Goal: Navigation & Orientation: Find specific page/section

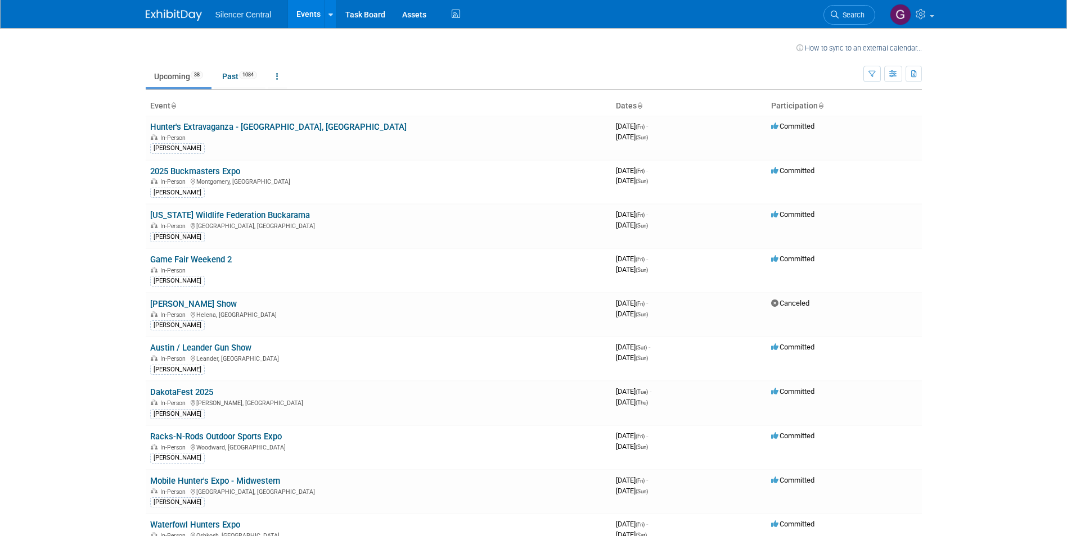
click at [0, 224] on html "Silencer Central Events Recently Viewed Events: Original Fort Worth Gun Show - …" at bounding box center [533, 268] width 1067 height 536
click at [223, 84] on link "Past 1084" at bounding box center [240, 76] width 52 height 21
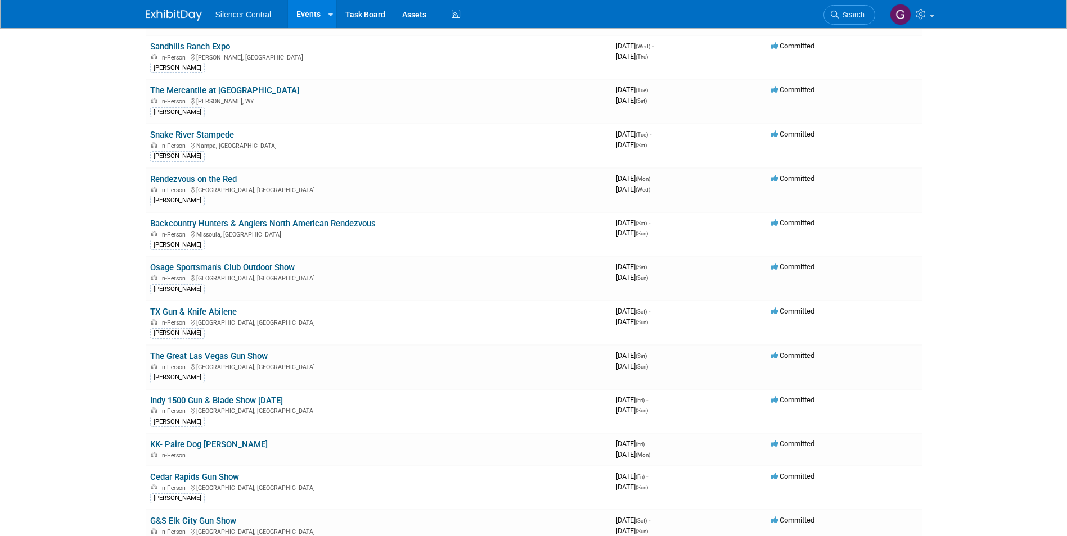
scroll to position [865, 0]
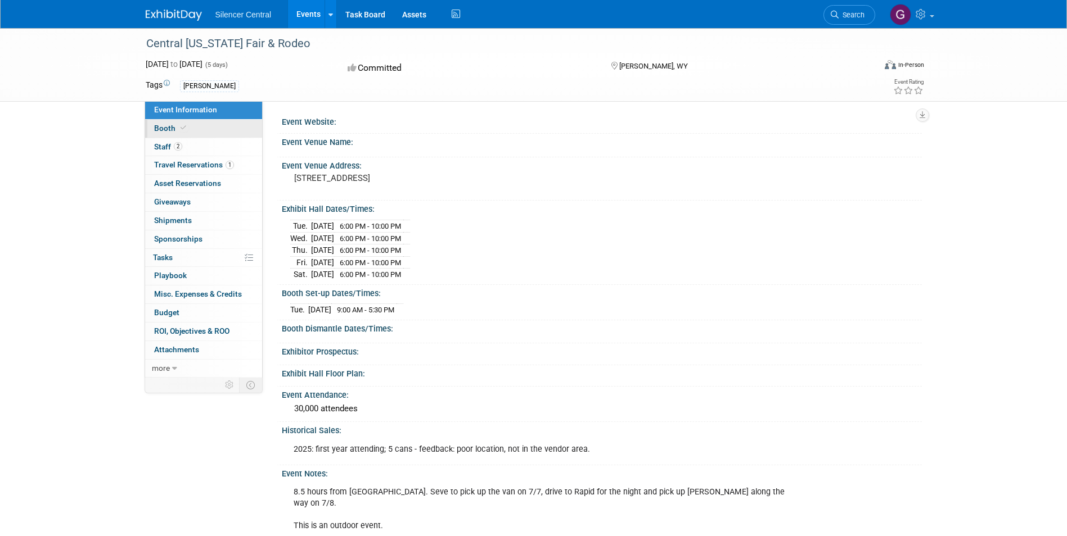
click at [204, 136] on link "Booth" at bounding box center [203, 129] width 117 height 18
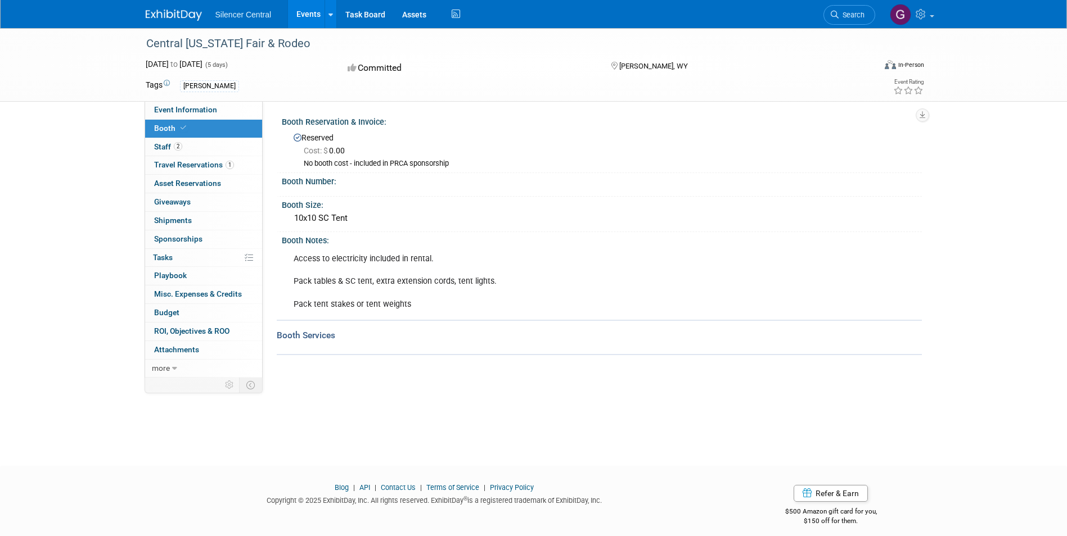
click at [198, 121] on link "Booth" at bounding box center [203, 129] width 117 height 18
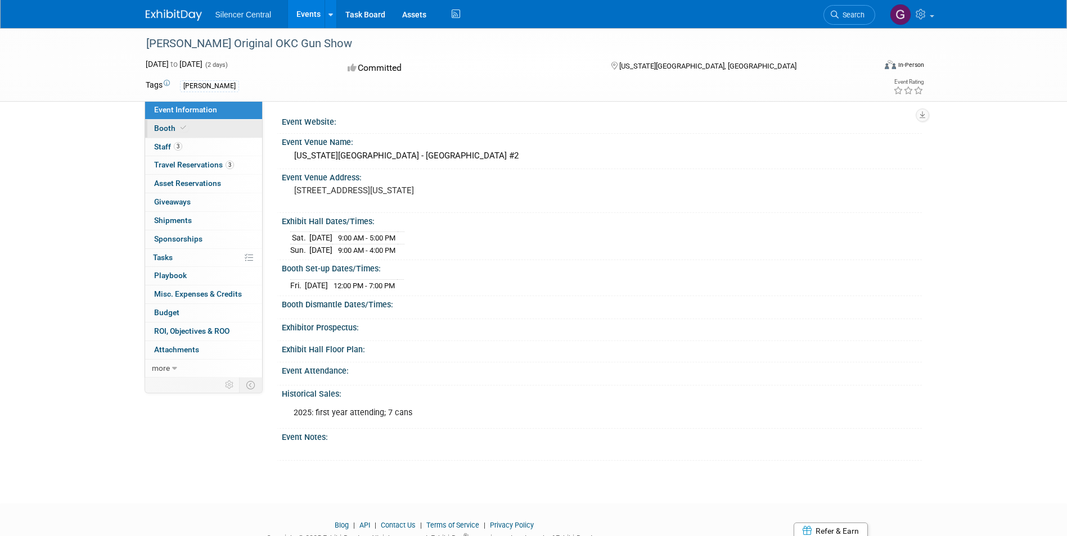
click at [150, 133] on link "Booth" at bounding box center [203, 129] width 117 height 18
